Goal: Task Accomplishment & Management: Use online tool/utility

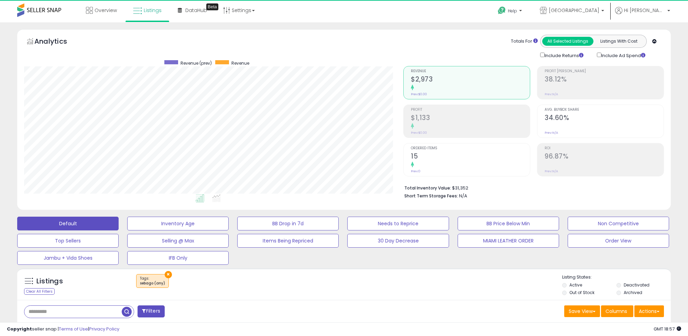
select select "**"
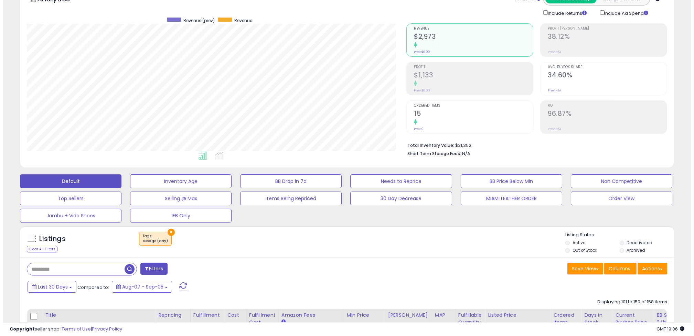
scroll to position [81, 0]
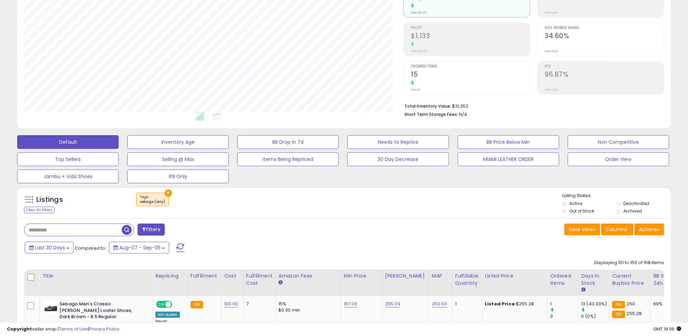
click at [168, 193] on button "×" at bounding box center [168, 192] width 7 height 7
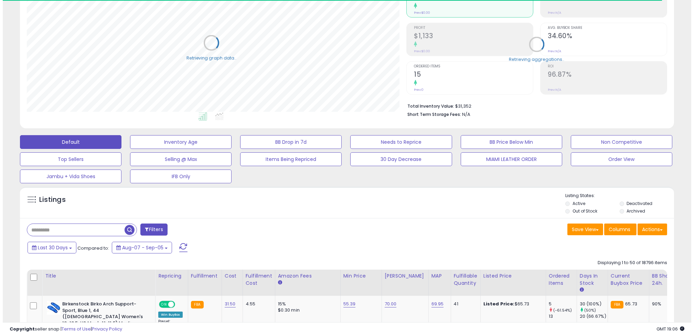
scroll to position [343733, 343494]
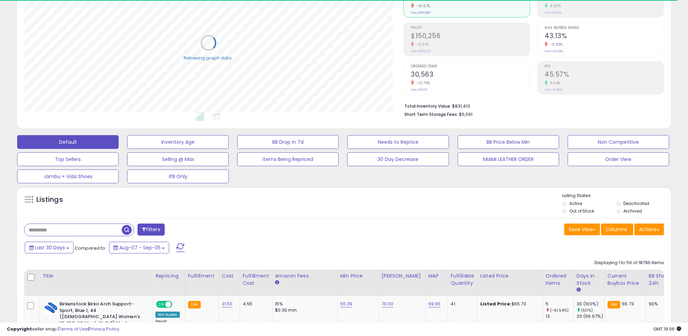
click at [61, 235] on input "text" at bounding box center [72, 230] width 97 height 12
click at [228, 236] on button "Filters" at bounding box center [214, 230] width 27 height 12
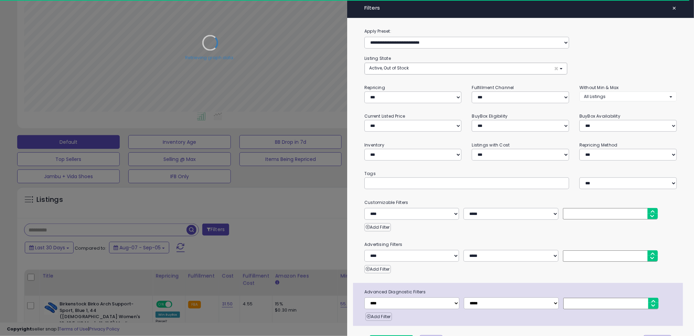
scroll to position [141, 382]
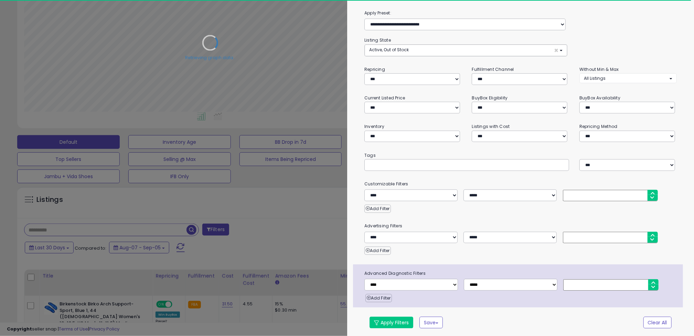
click at [389, 162] on input "text" at bounding box center [420, 164] width 103 height 7
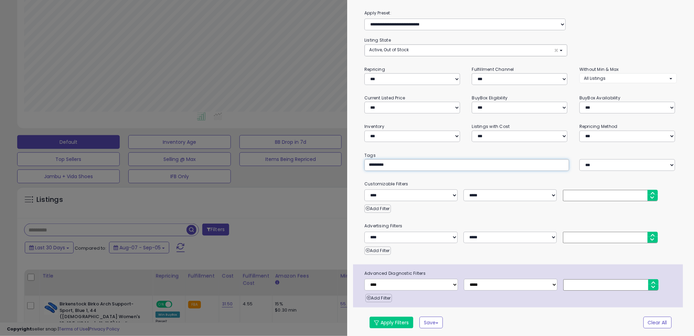
type input "********"
click at [381, 317] on button "Apply Filters" at bounding box center [391, 323] width 44 height 12
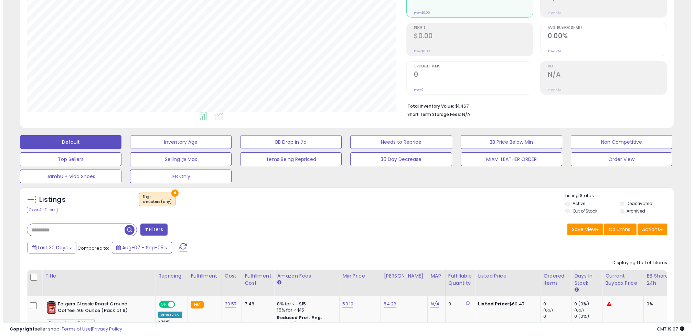
scroll to position [141, 379]
click at [174, 194] on button "×" at bounding box center [171, 192] width 7 height 7
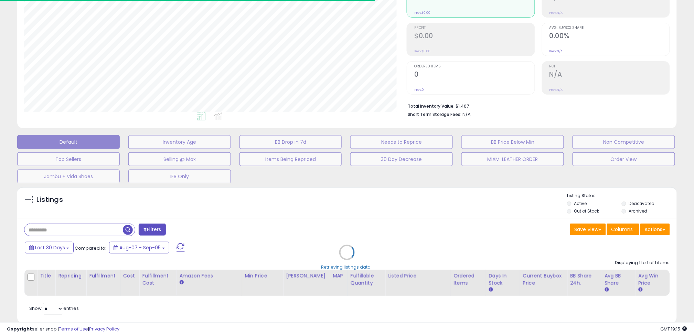
click at [162, 233] on div "Retrieving listings data.." at bounding box center [347, 257] width 670 height 149
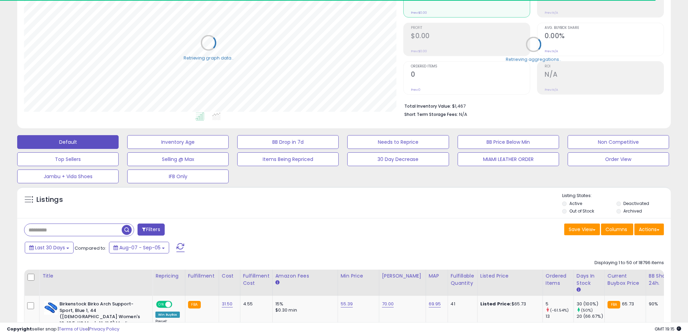
scroll to position [141, 379]
click at [159, 230] on button "Filters" at bounding box center [151, 230] width 27 height 12
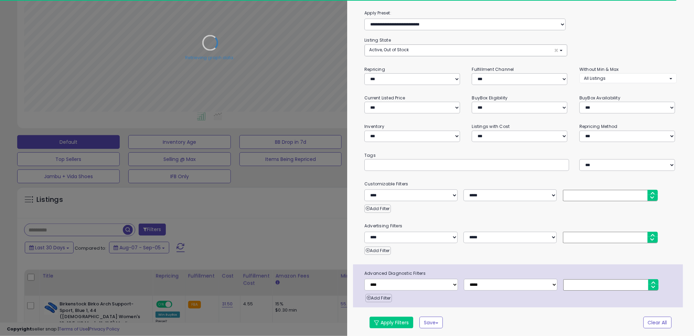
click at [384, 164] on input "text" at bounding box center [420, 164] width 103 height 7
type input "*******"
click at [394, 319] on button "Apply Filters" at bounding box center [391, 323] width 44 height 12
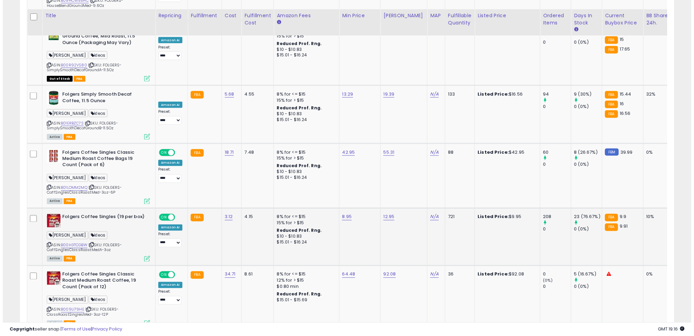
scroll to position [2990, 0]
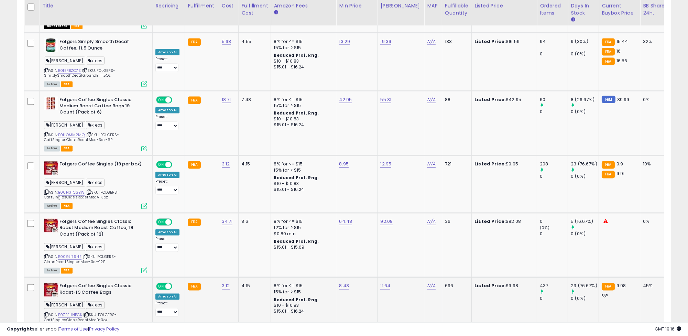
click at [144, 326] on icon at bounding box center [144, 329] width 6 height 6
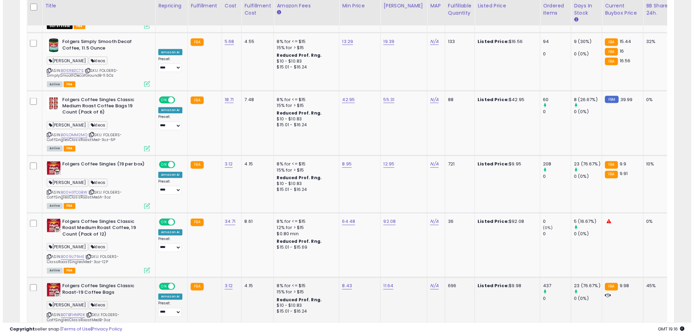
scroll to position [141, 382]
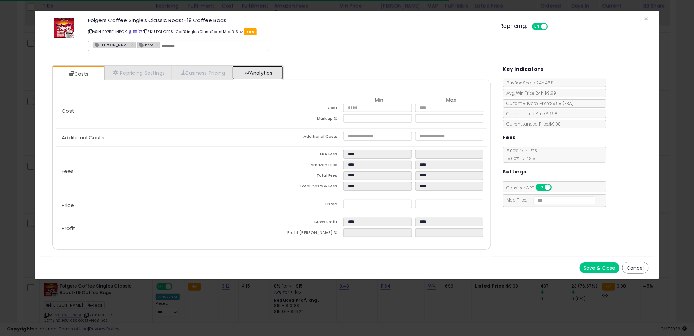
click at [263, 74] on link "Analytics" at bounding box center [257, 73] width 51 height 14
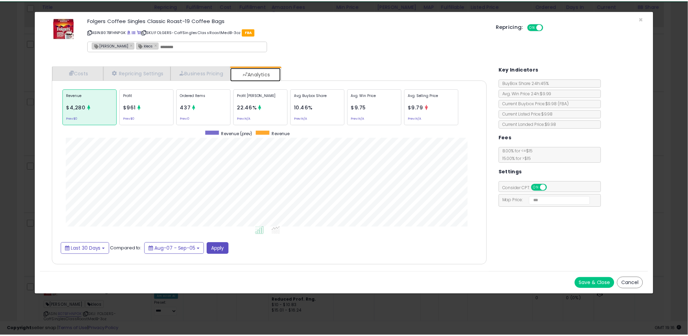
scroll to position [211, 452]
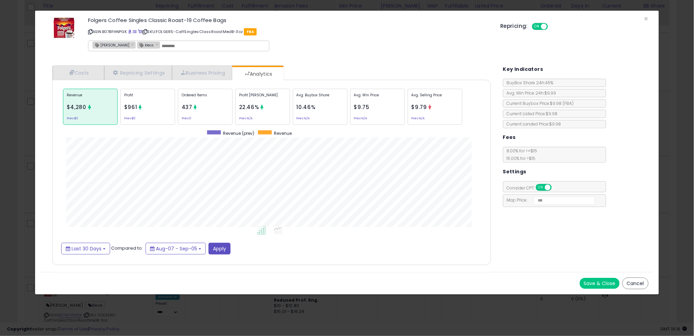
click at [640, 286] on button "Cancel" at bounding box center [635, 284] width 26 height 12
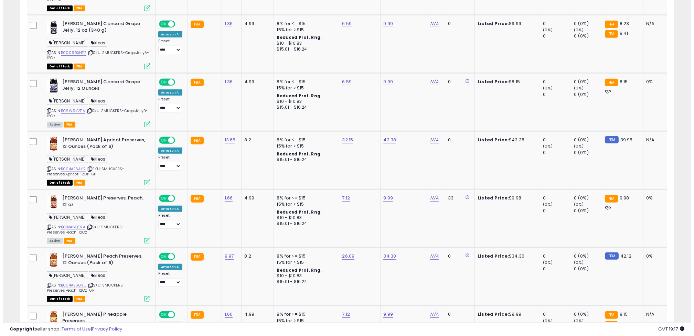
scroll to position [0, 0]
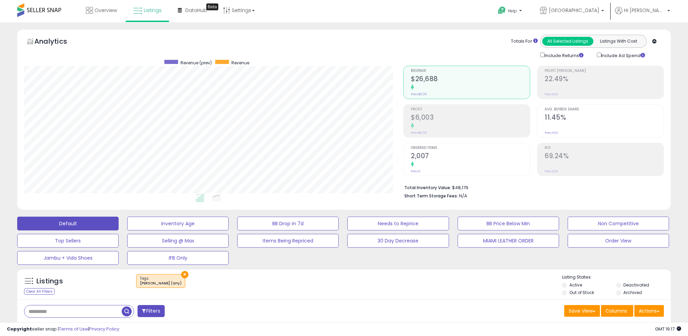
click at [181, 275] on button "×" at bounding box center [184, 274] width 7 height 7
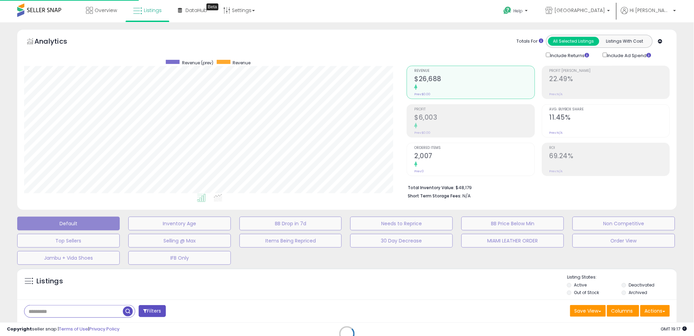
scroll to position [141, 382]
